Goal: Find contact information: Find contact information

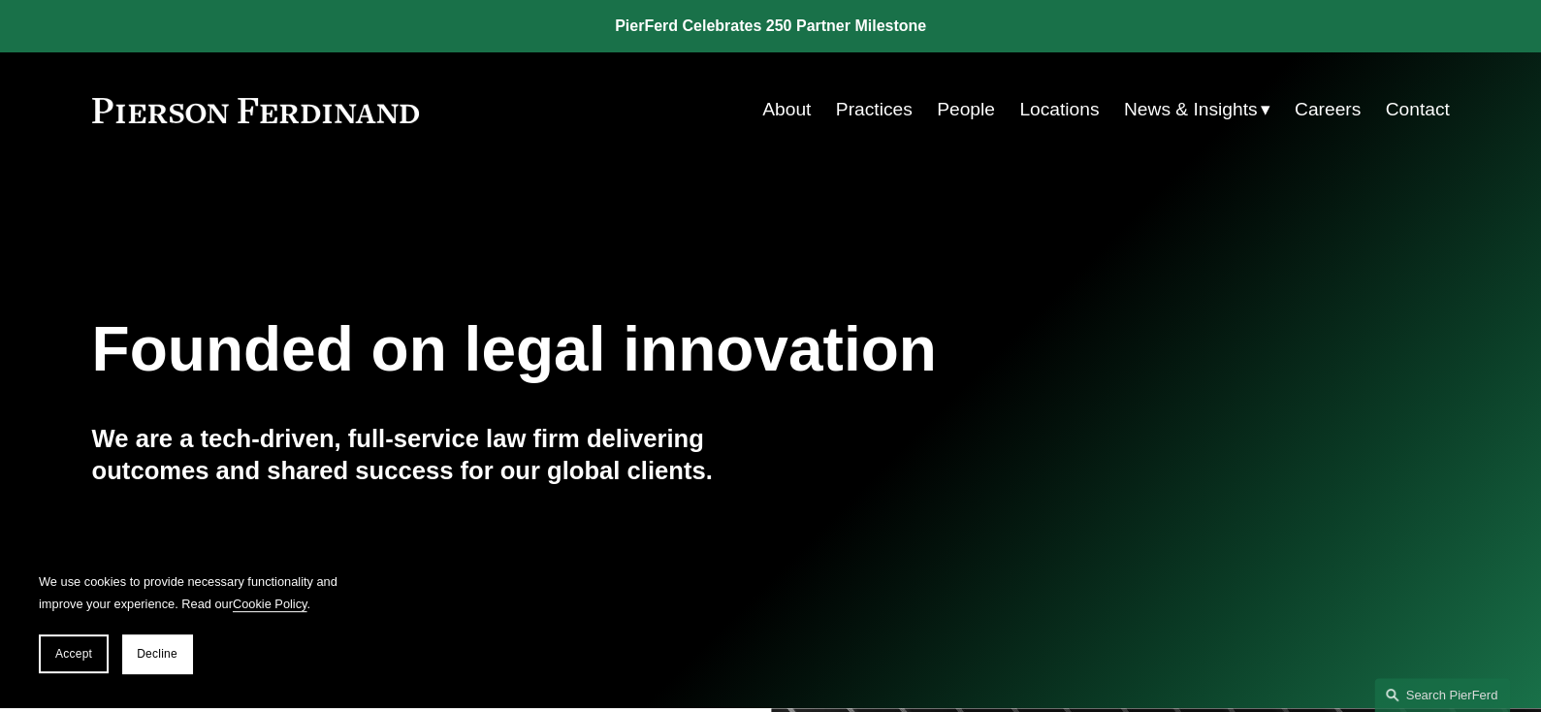
click at [959, 103] on link "People" at bounding box center [966, 109] width 58 height 37
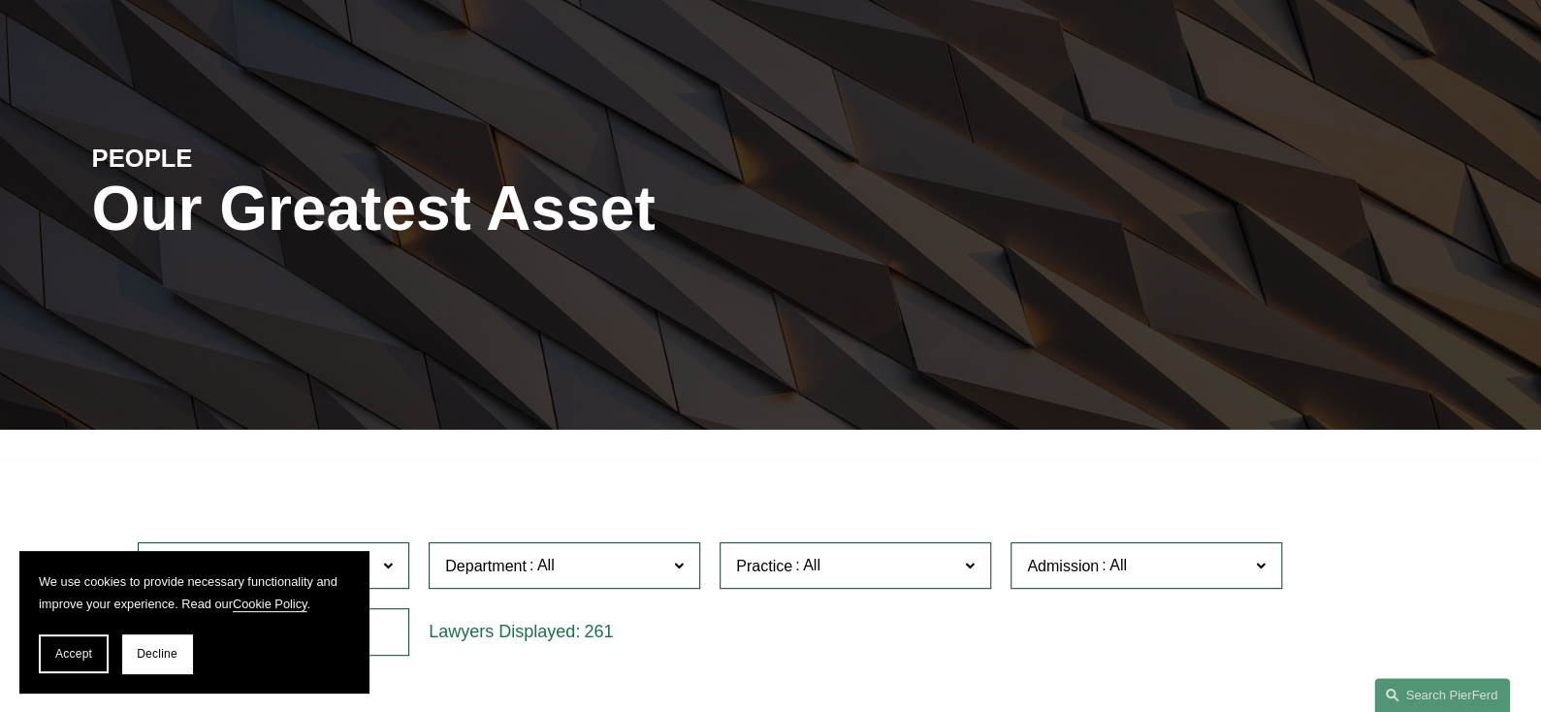
scroll to position [387, 0]
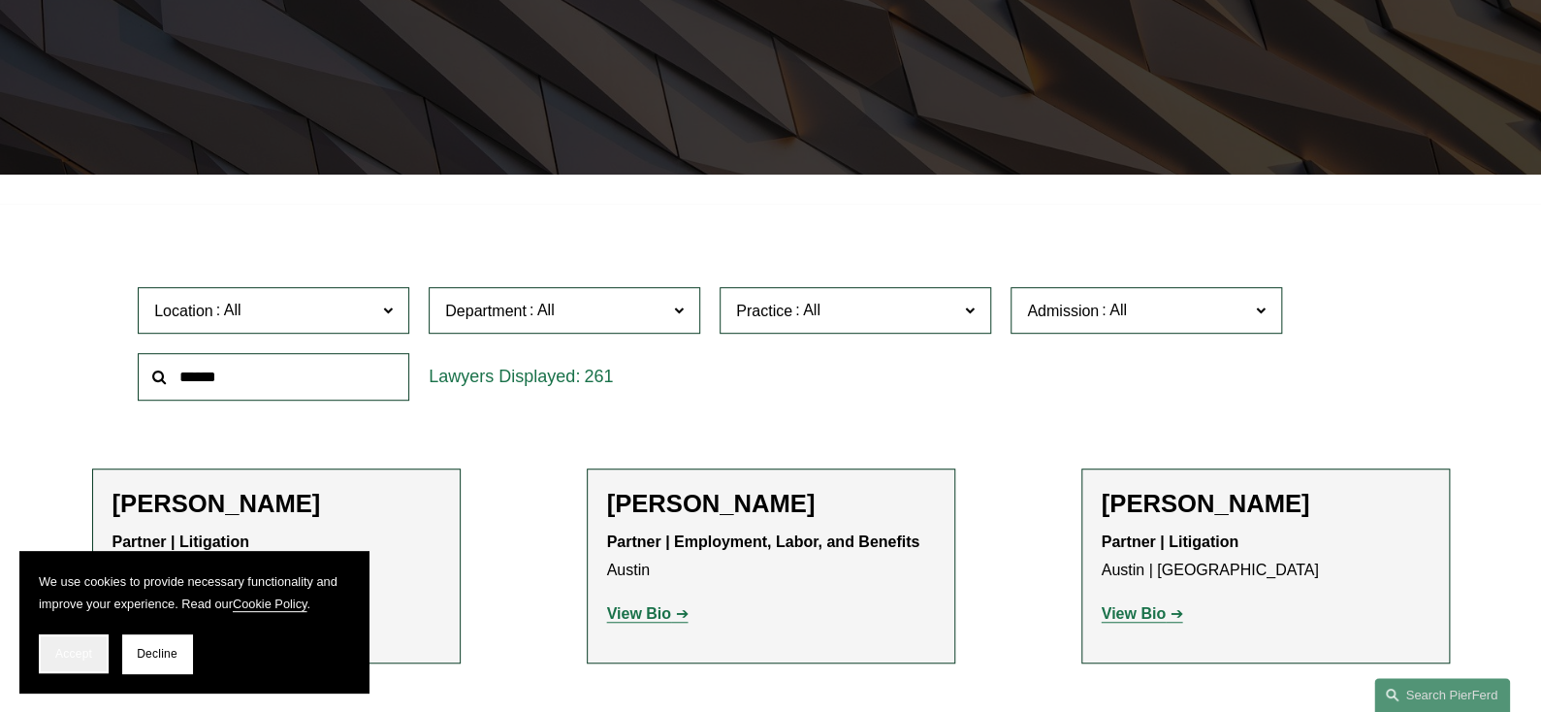
click at [58, 654] on span "Accept" at bounding box center [73, 654] width 37 height 14
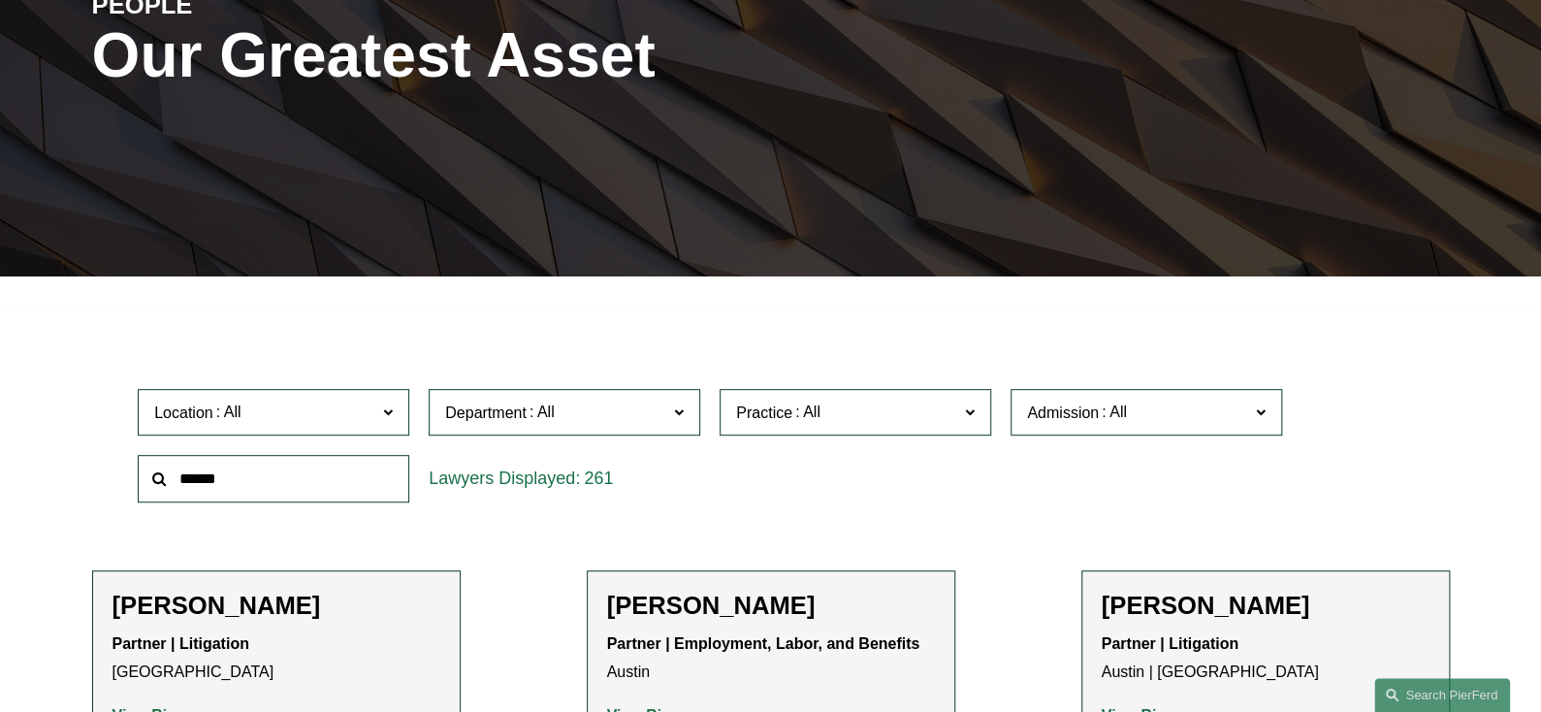
scroll to position [485, 0]
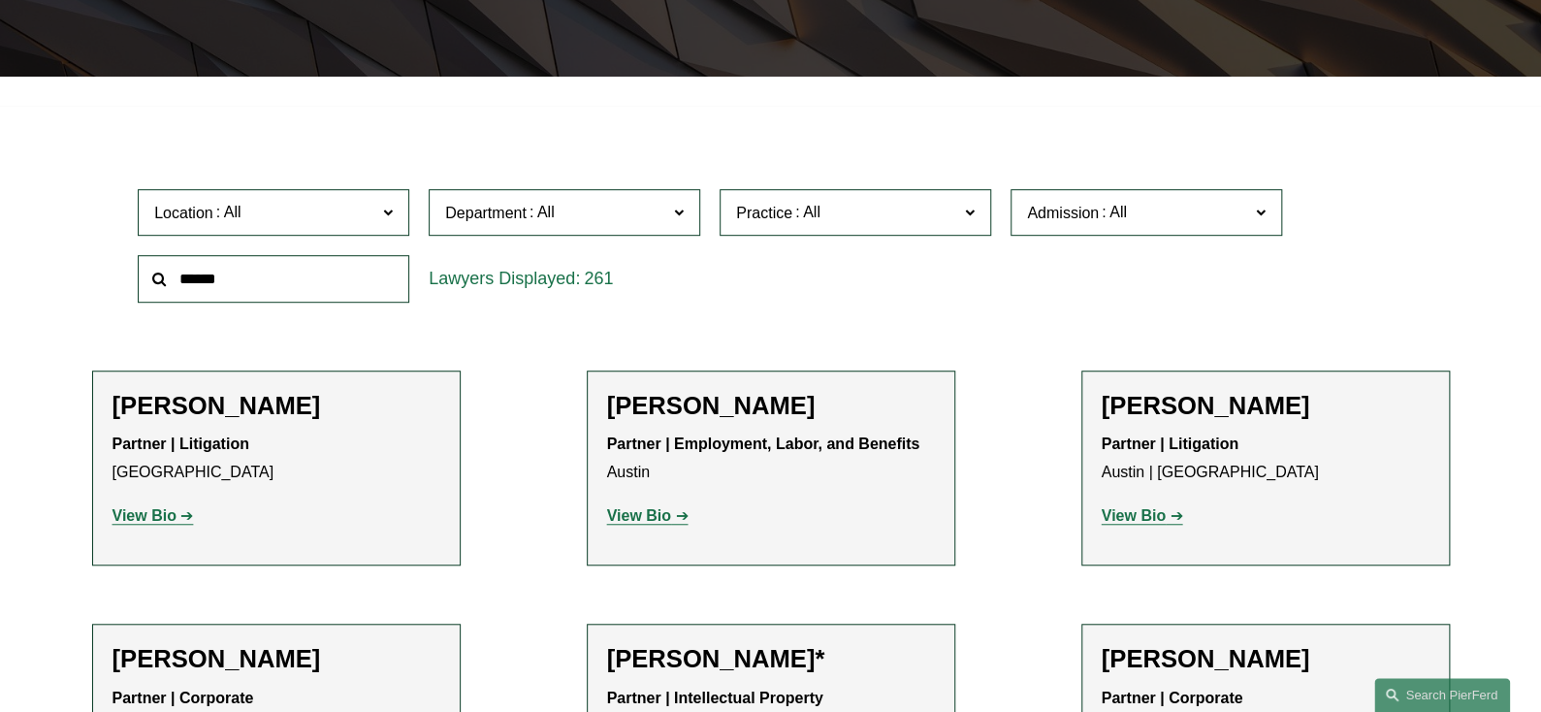
click at [627, 209] on span "Department" at bounding box center [556, 213] width 222 height 26
click at [678, 213] on span at bounding box center [679, 211] width 10 height 25
click at [325, 214] on span "Location" at bounding box center [265, 213] width 222 height 26
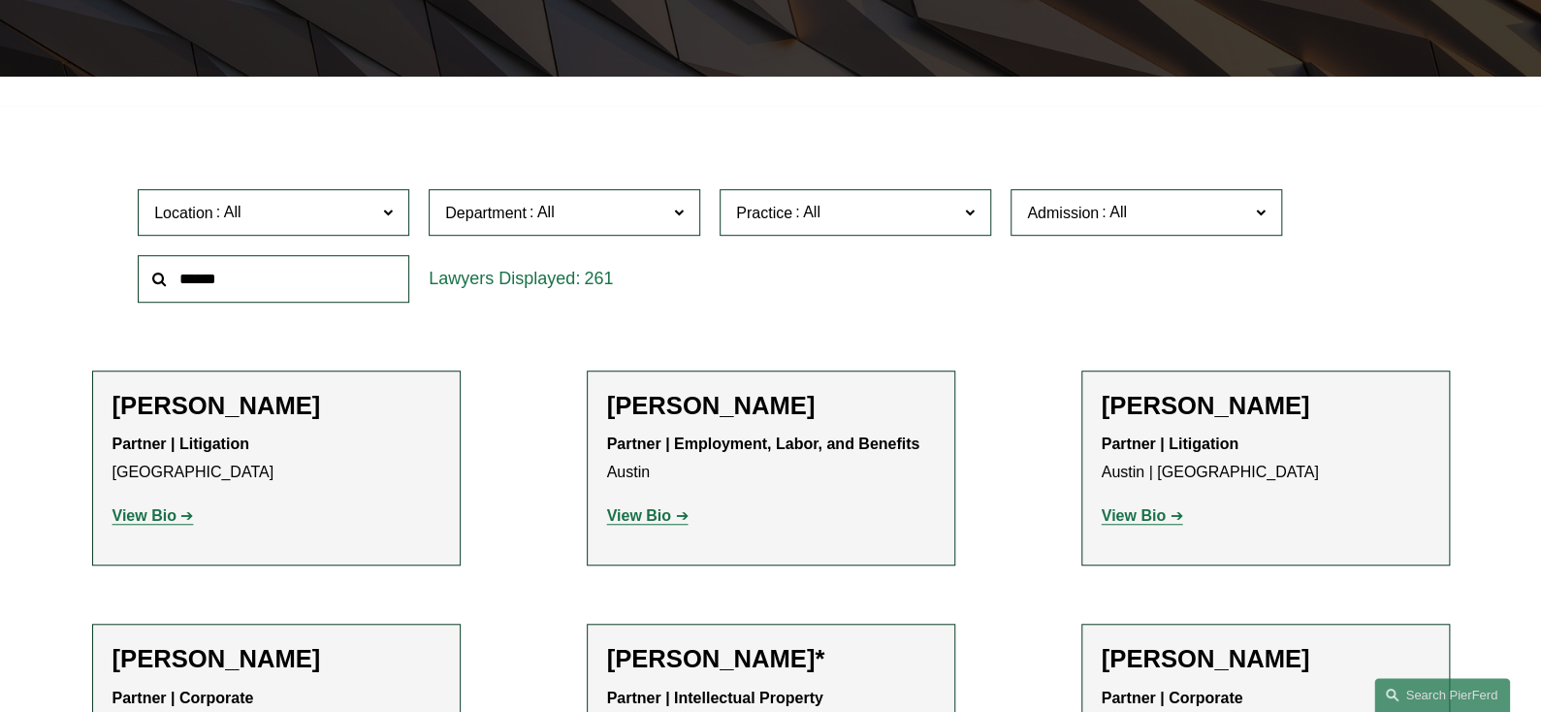
click at [308, 292] on input "text" at bounding box center [274, 279] width 272 height 48
click at [0, 0] on link "Corporate" at bounding box center [0, 0] width 0 height 0
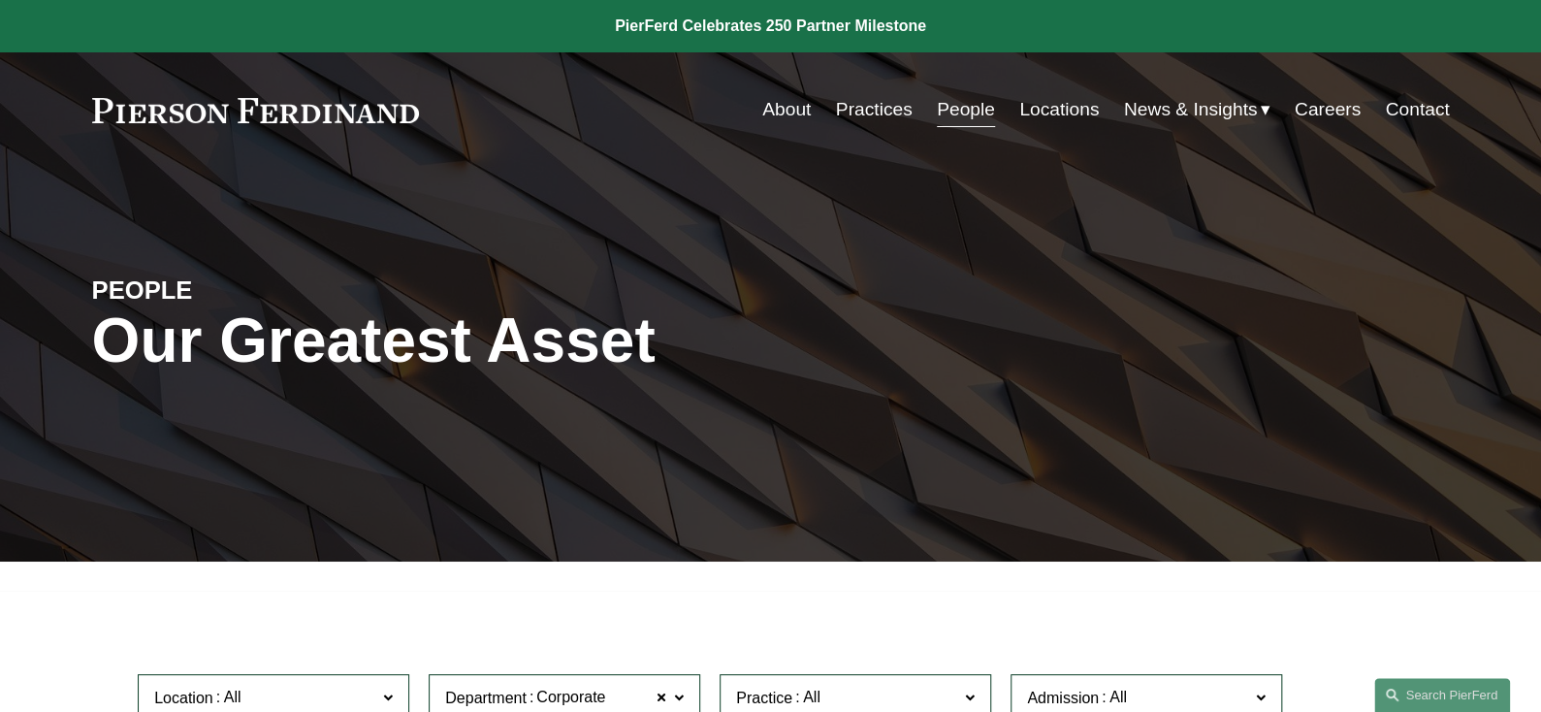
scroll to position [387, 0]
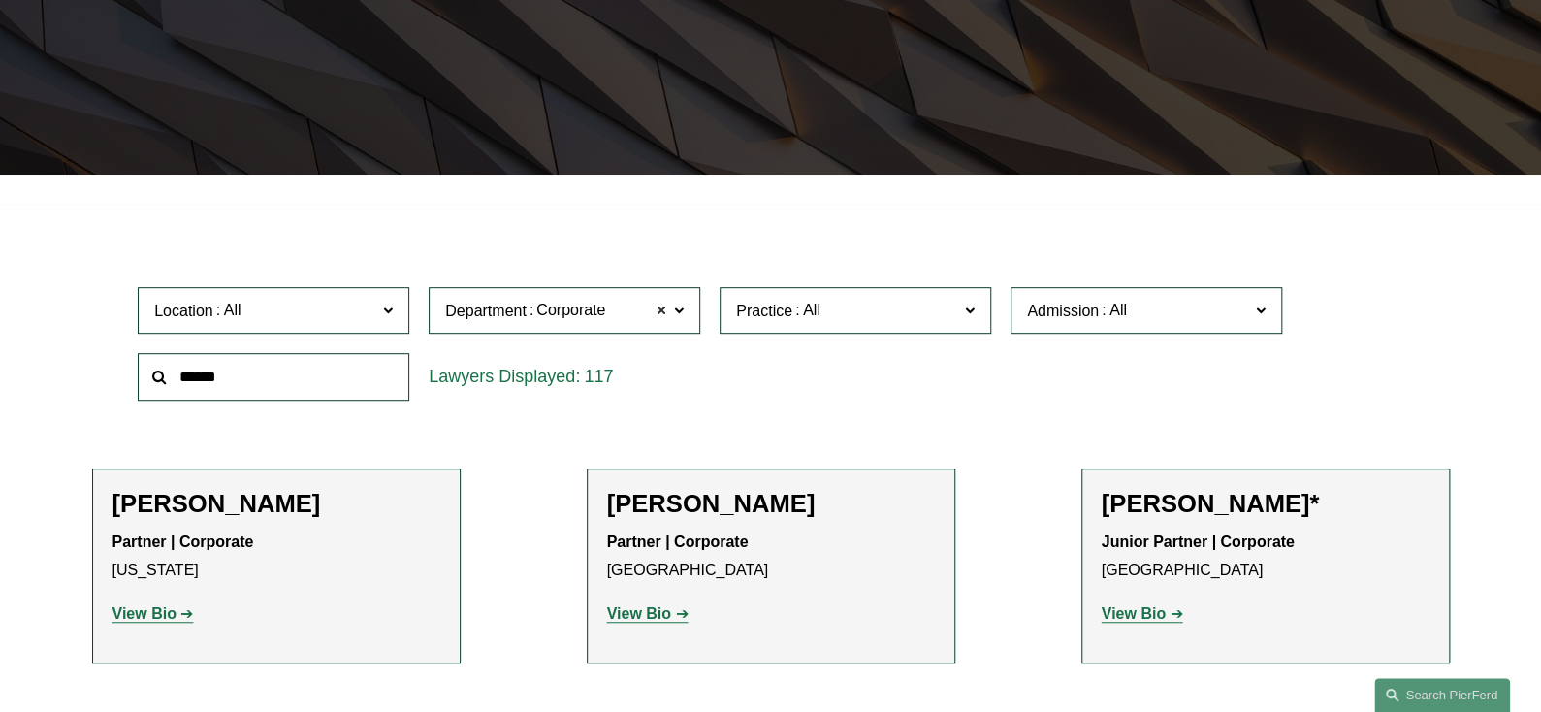
click at [666, 314] on span at bounding box center [662, 310] width 12 height 25
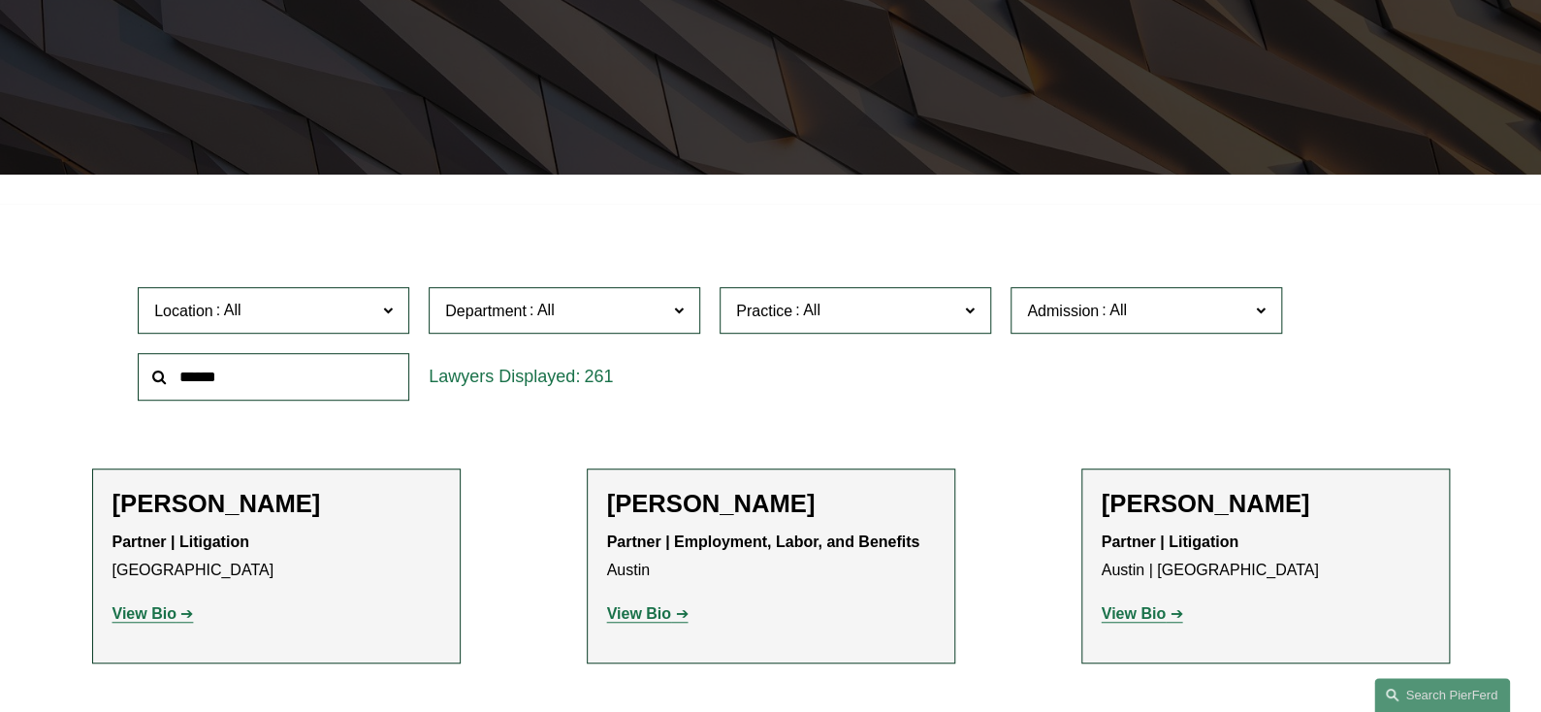
click at [670, 313] on label "Department" at bounding box center [565, 311] width 272 height 48
click at [0, 0] on link "Employment, Labor, and Benefits" at bounding box center [0, 0] width 0 height 0
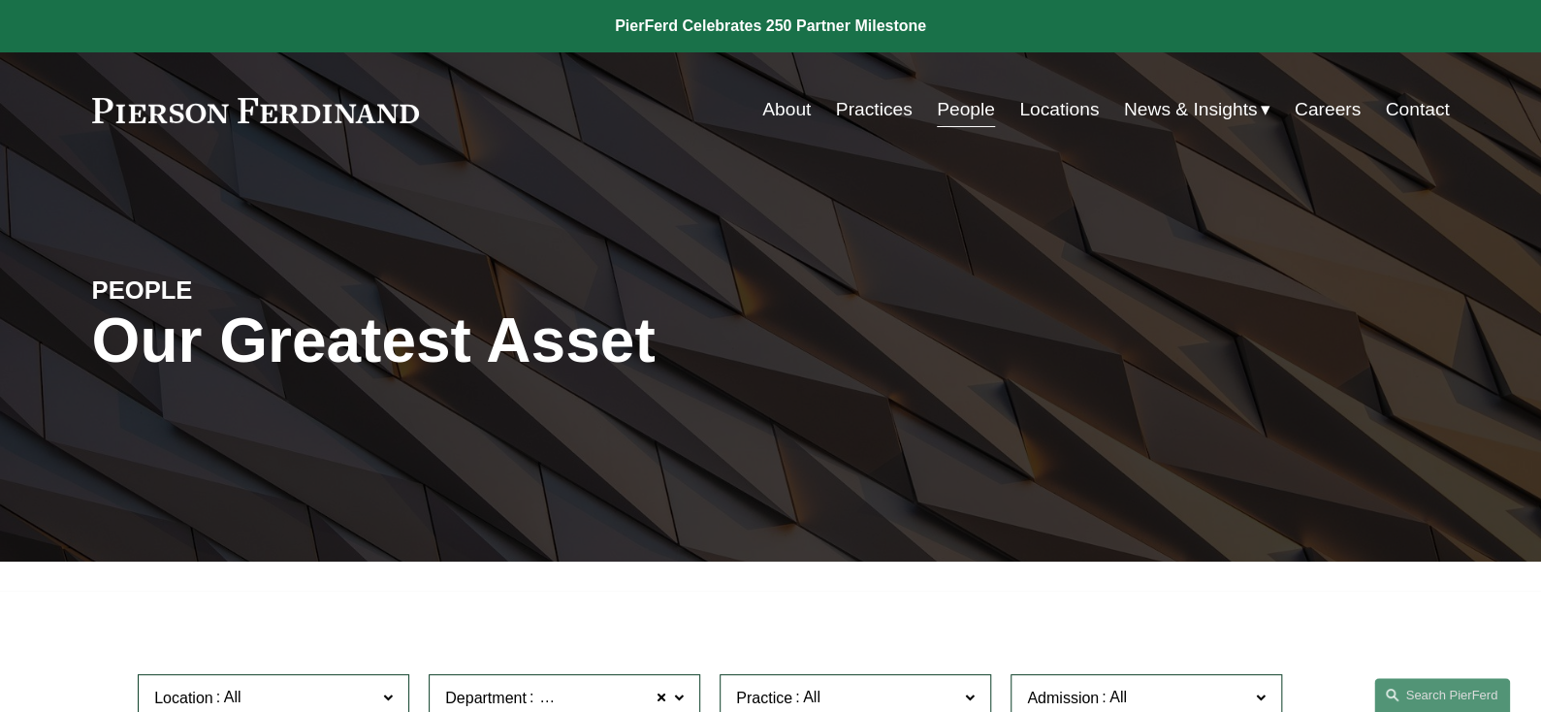
click at [865, 112] on link "Practices" at bounding box center [874, 109] width 77 height 37
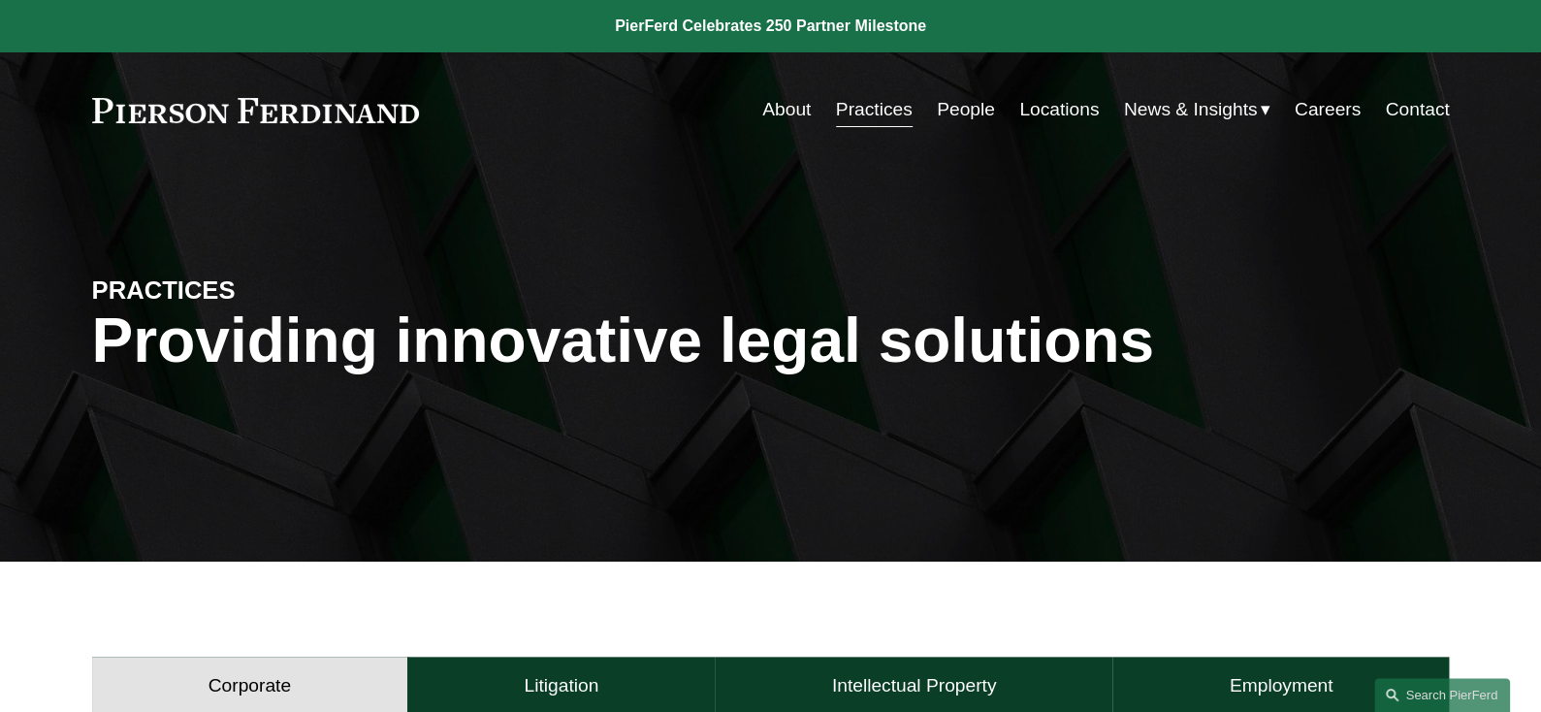
click at [1438, 102] on link "Contact" at bounding box center [1417, 109] width 64 height 37
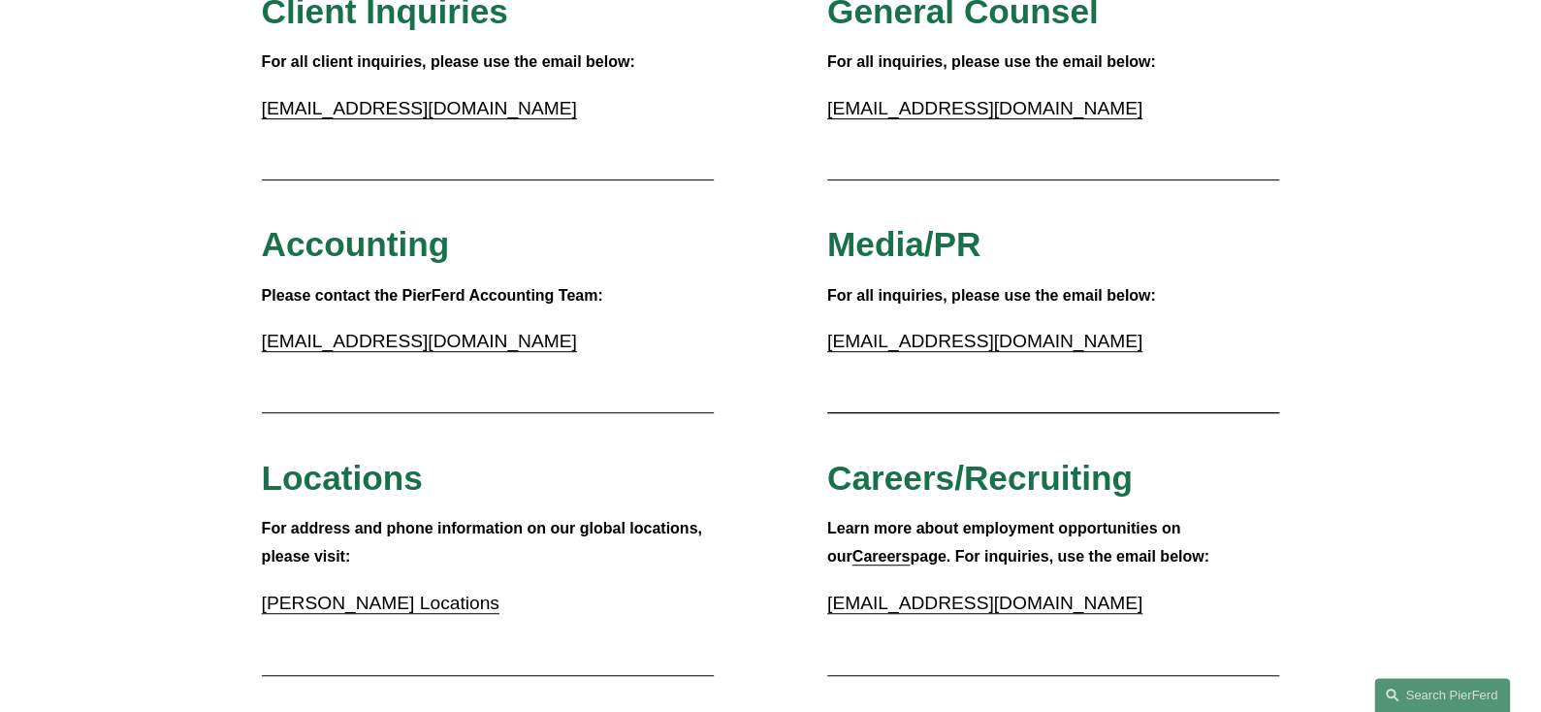
scroll to position [194, 0]
